Goal: Complete application form

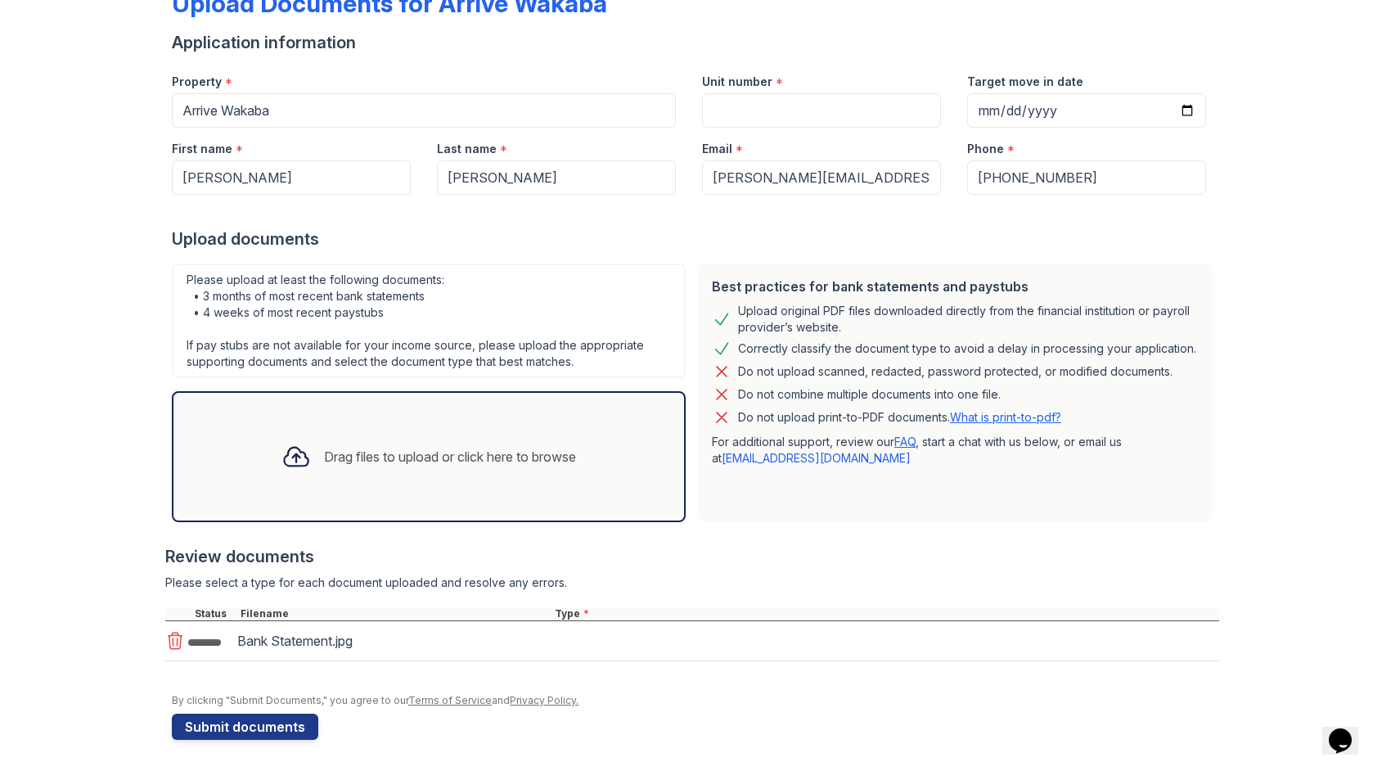
scroll to position [110, 0]
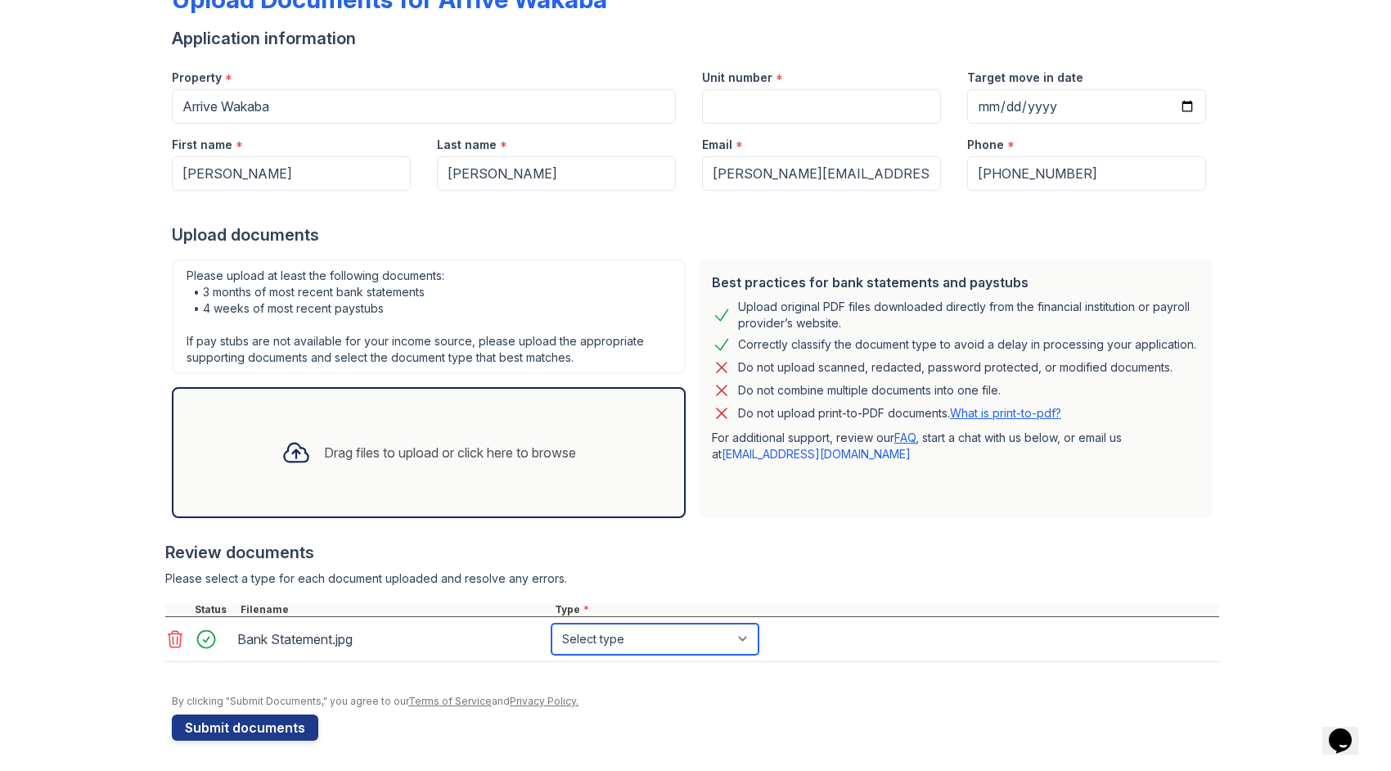
click at [596, 623] on select "Select type Paystub Bank Statement Offer Letter Tax Documents Benefit Award Let…" at bounding box center [654, 638] width 207 height 31
select select "bank_statement"
click at [551, 623] on select "Select type Paystub Bank Statement Offer Letter Tax Documents Benefit Award Let…" at bounding box center [654, 638] width 207 height 31
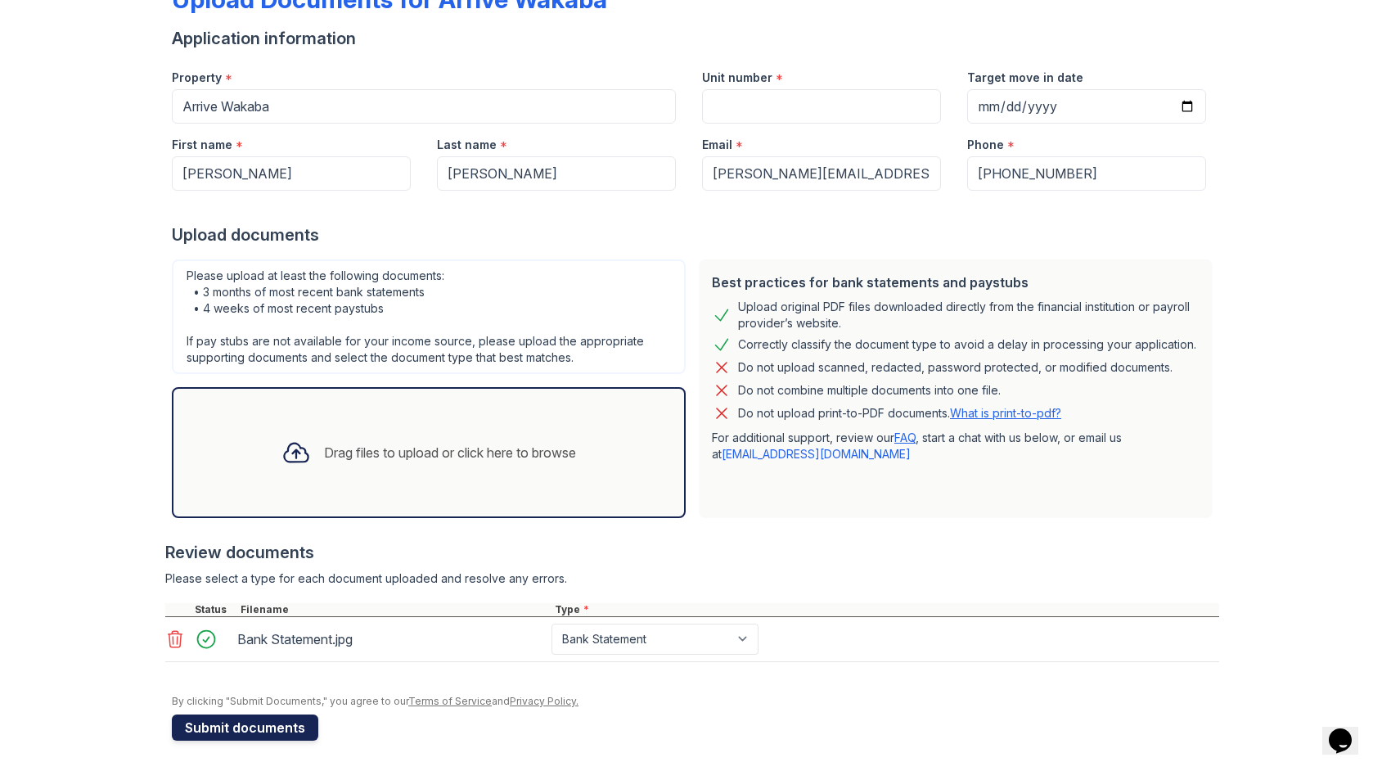
click at [220, 722] on button "Submit documents" at bounding box center [245, 727] width 146 height 26
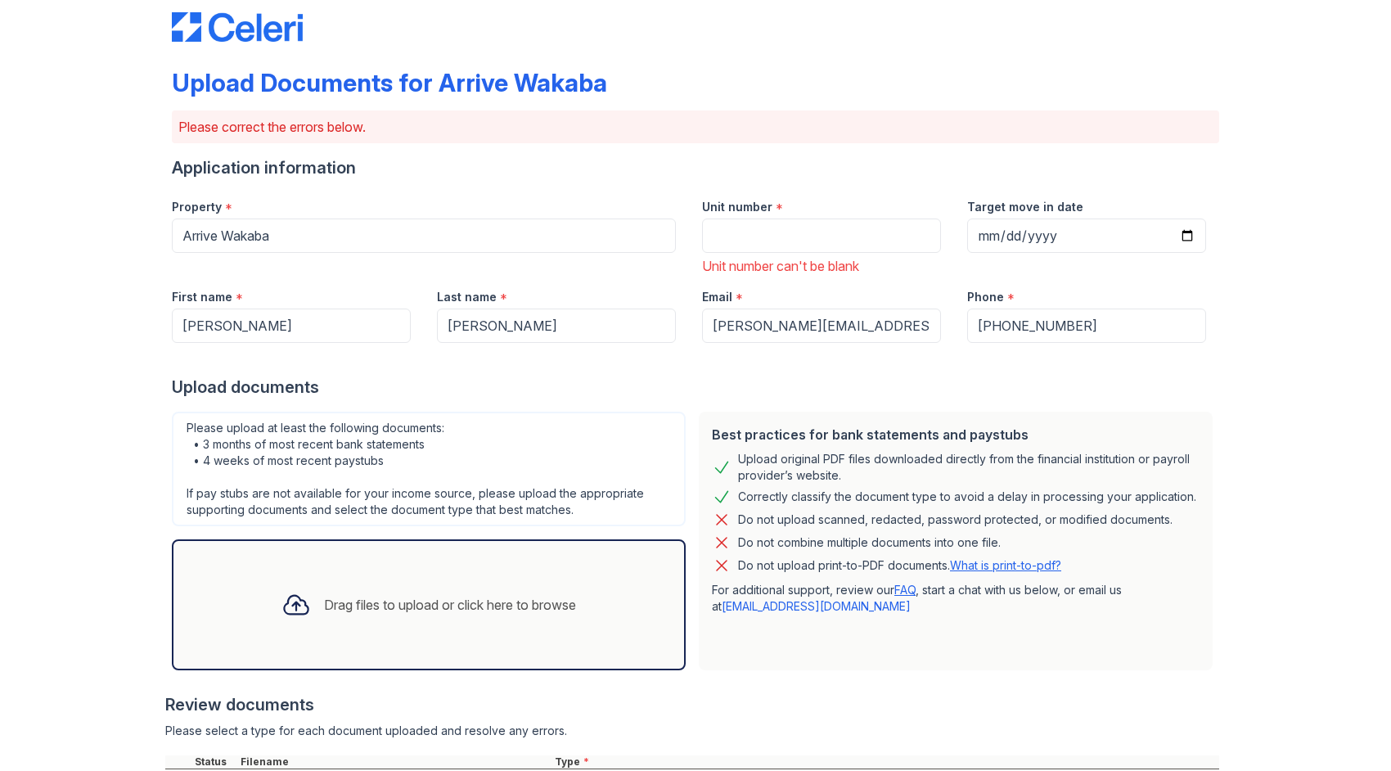
scroll to position [27, 0]
click at [733, 229] on input "Unit number" at bounding box center [821, 235] width 239 height 34
type input "429"
click at [1023, 245] on input "Target move in date" at bounding box center [1086, 235] width 239 height 34
click at [1185, 229] on input "Target move in date" at bounding box center [1086, 235] width 239 height 34
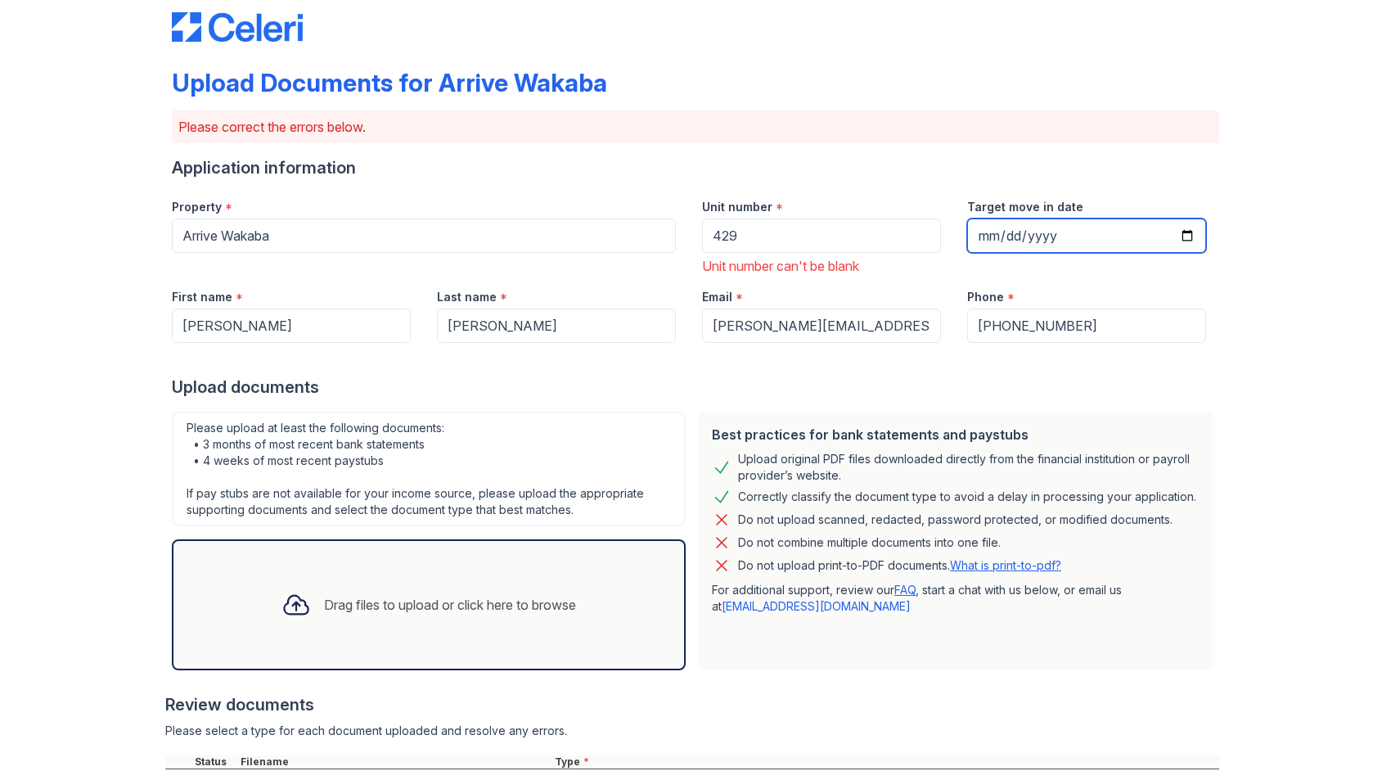
type input "[DATE]"
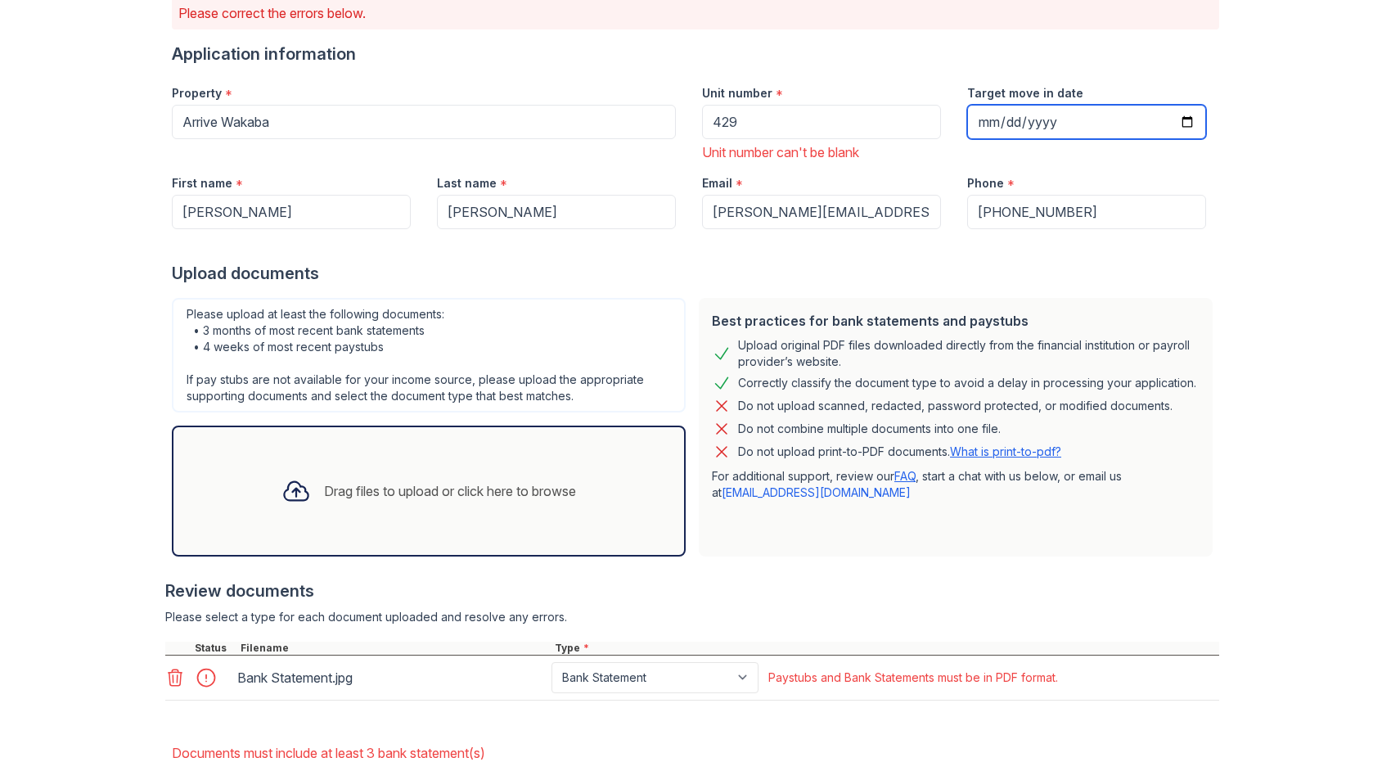
scroll to position [232, 0]
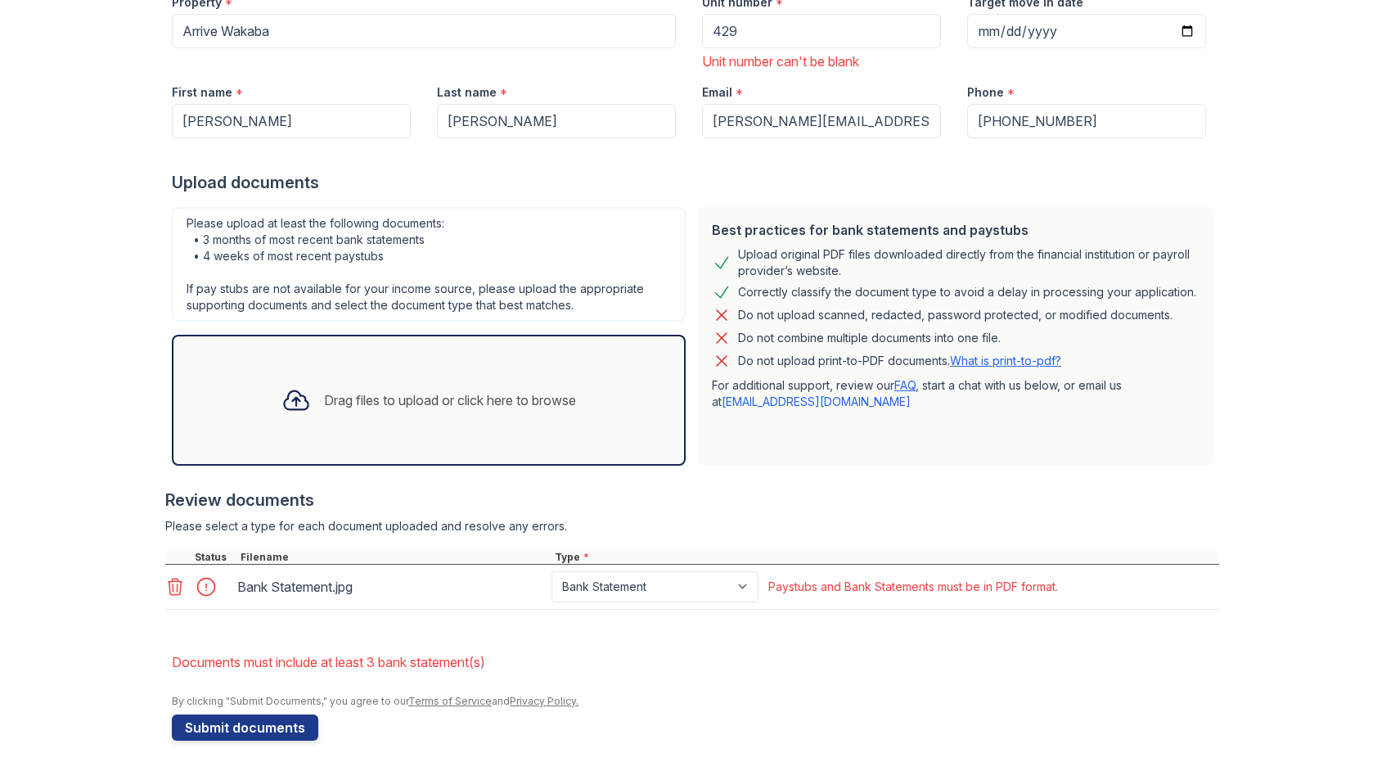
click at [167, 579] on icon at bounding box center [175, 587] width 20 height 20
click at [638, 582] on select "Select type Paystub Bank Statement Offer Letter Tax Documents Benefit Award Let…" at bounding box center [654, 586] width 207 height 31
select select "bank_statement"
click at [551, 571] on select "Select type Paystub Bank Statement Offer Letter Tax Documents Benefit Award Let…" at bounding box center [654, 586] width 207 height 31
click at [267, 726] on button "Submit documents" at bounding box center [245, 727] width 146 height 26
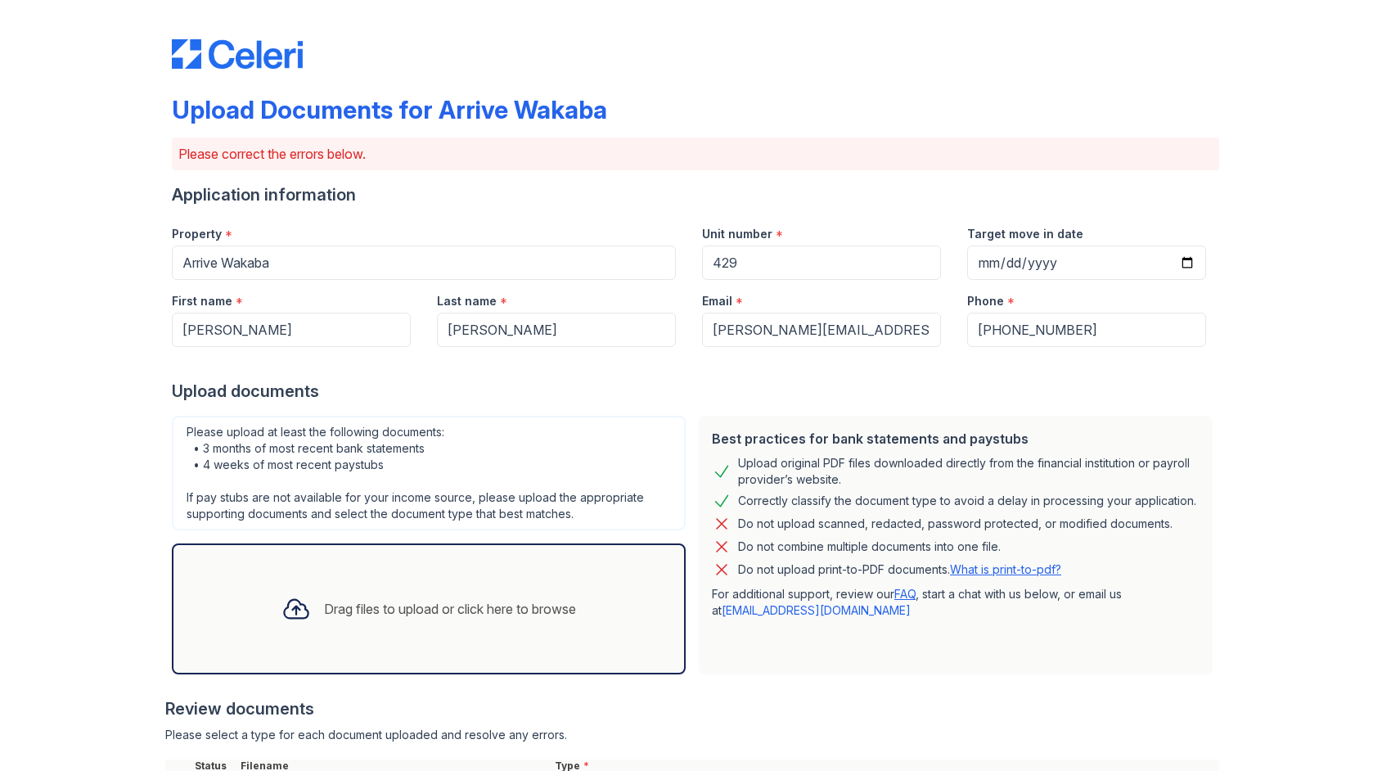
scroll to position [218, 0]
